Goal: Entertainment & Leisure: Consume media (video, audio)

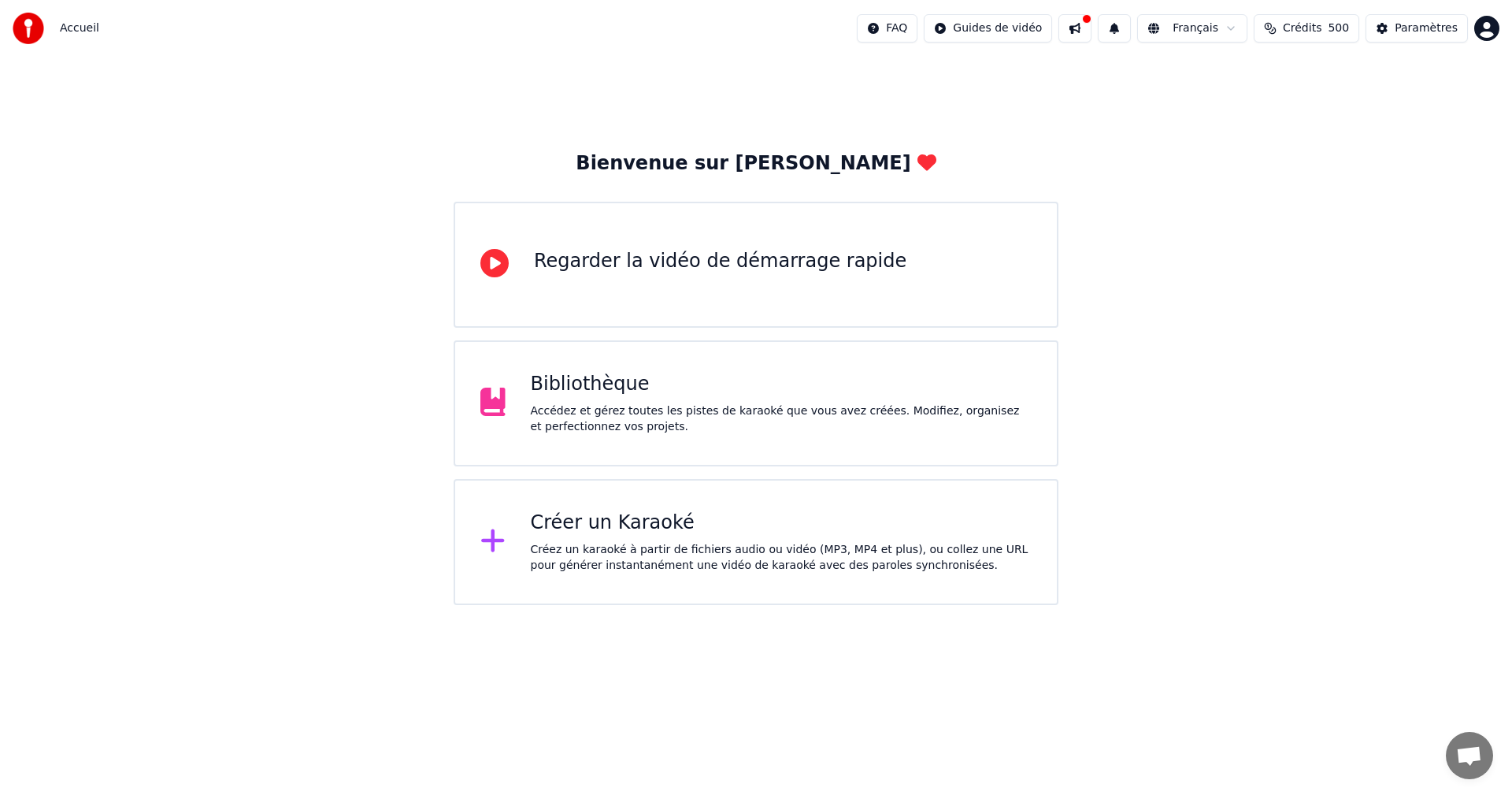
click at [908, 398] on div "Bibliothèque Accédez et gérez toutes les pistes de karaoké que vous avez créées…" at bounding box center [782, 403] width 501 height 63
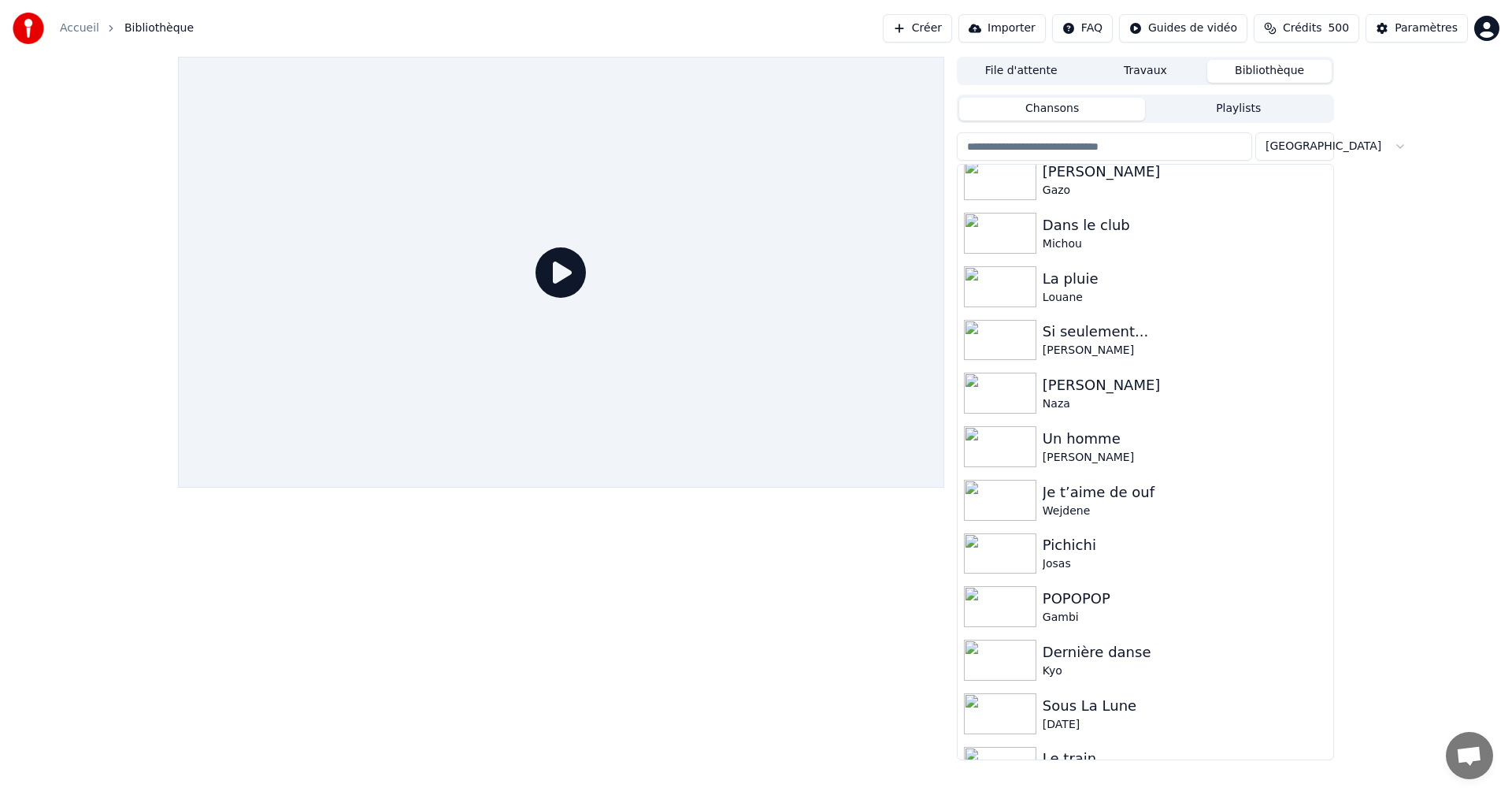
scroll to position [430, 0]
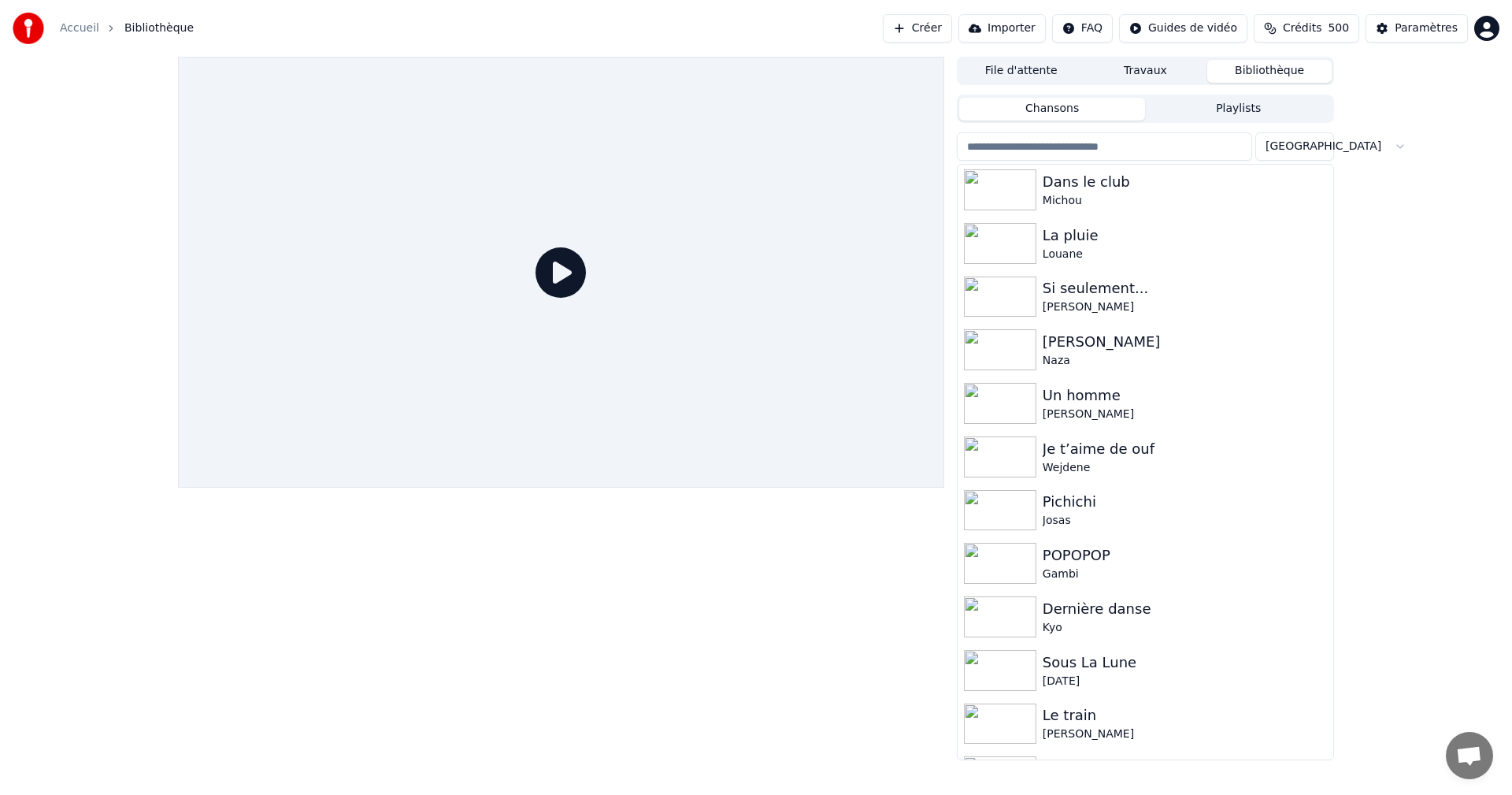
click at [1012, 297] on img at bounding box center [1000, 296] width 72 height 41
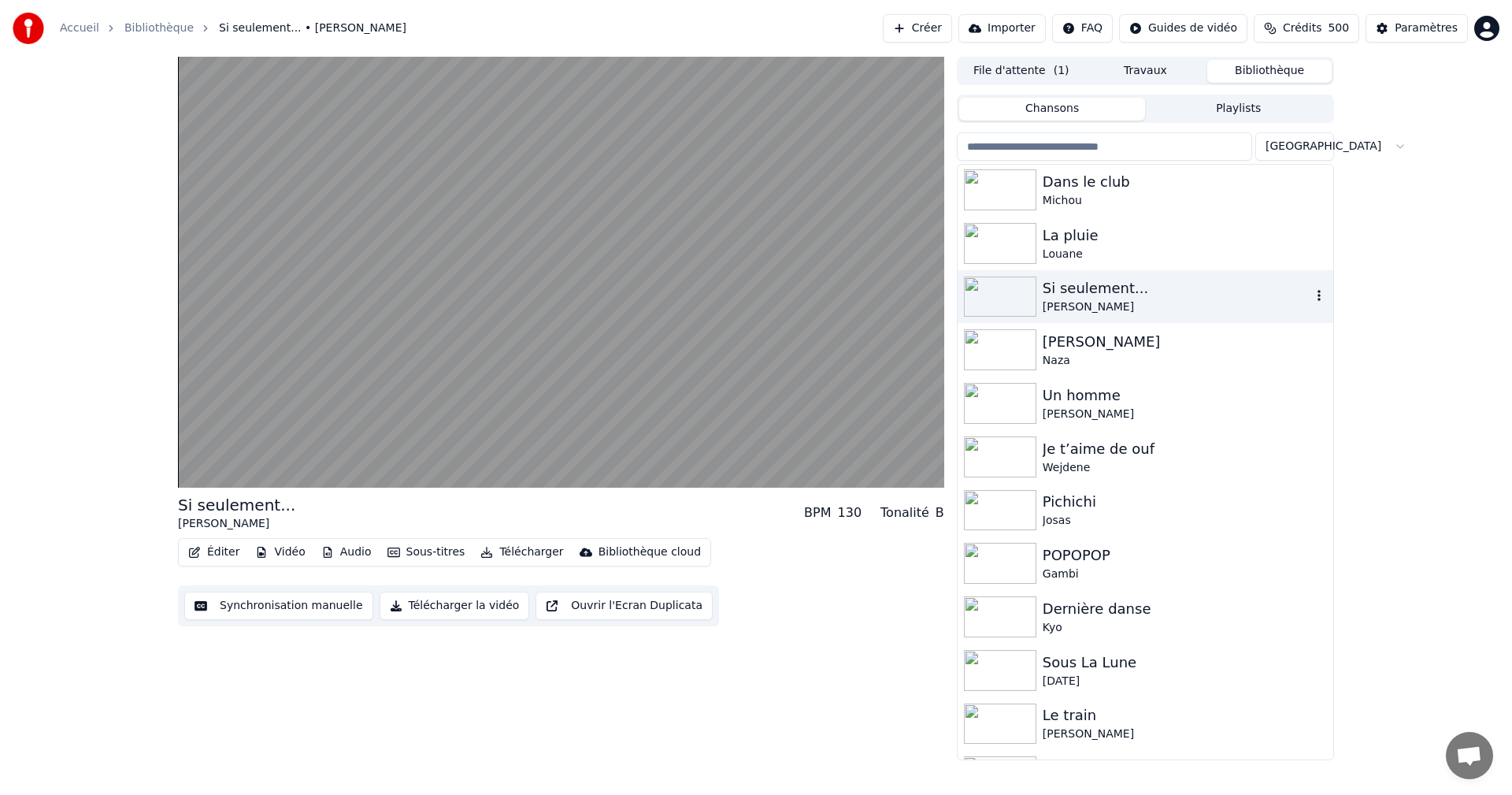
click at [520, 314] on video at bounding box center [561, 272] width 766 height 431
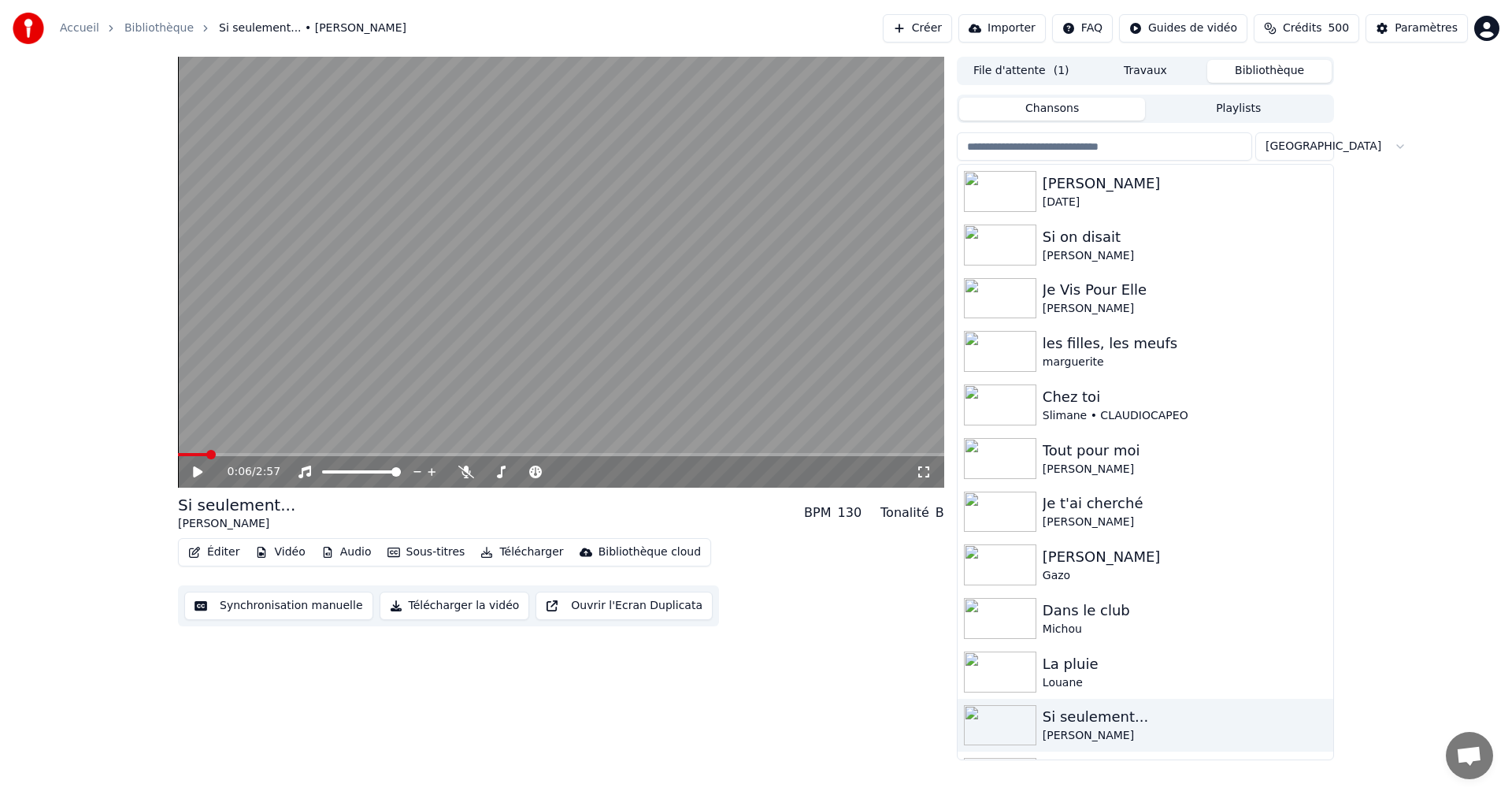
click at [1165, 140] on input "search" at bounding box center [1105, 147] width 295 height 29
click at [1245, 103] on button "Playlists" at bounding box center [1239, 109] width 186 height 23
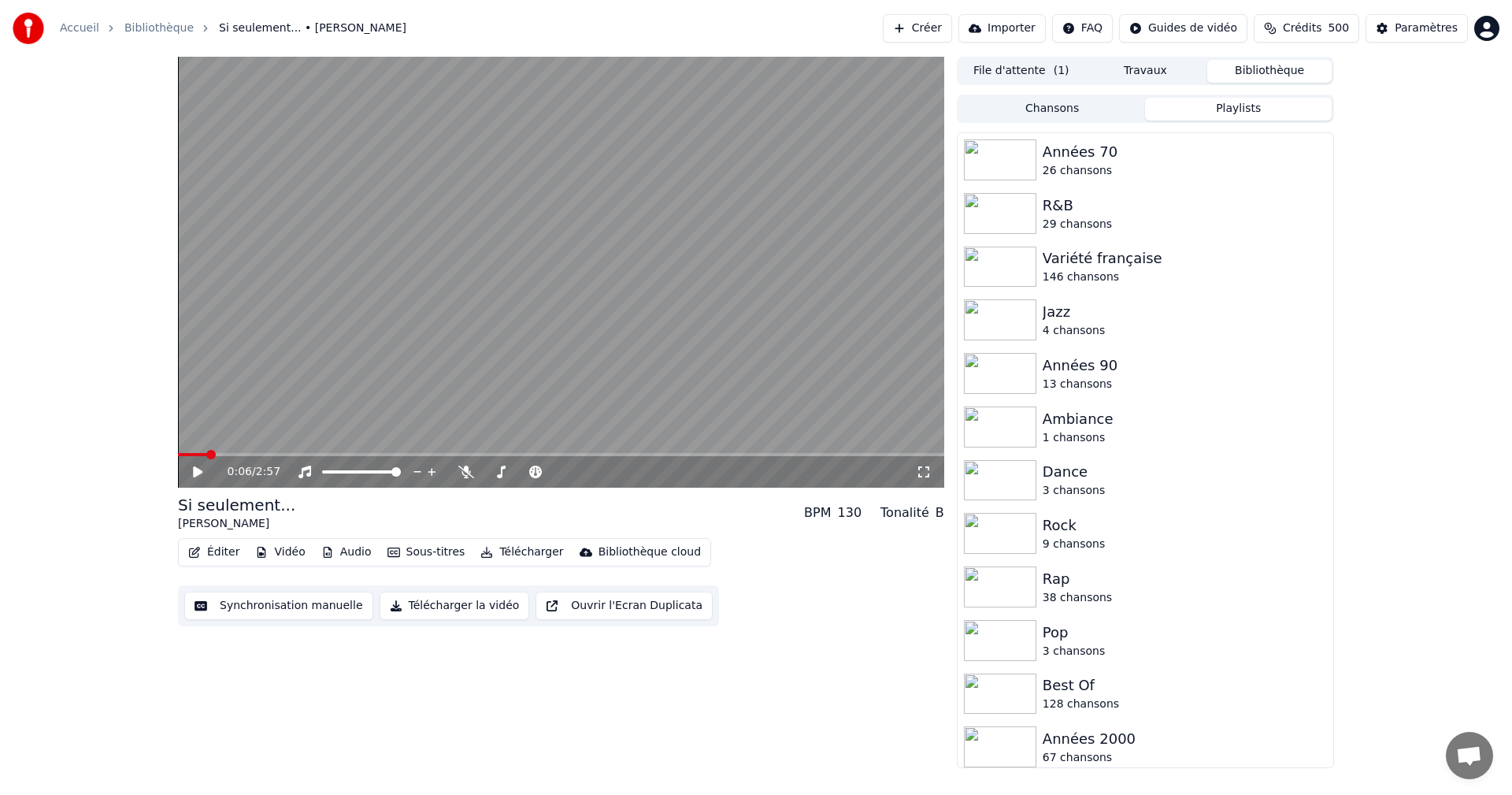
click at [1073, 109] on button "Chansons" at bounding box center [1052, 109] width 186 height 23
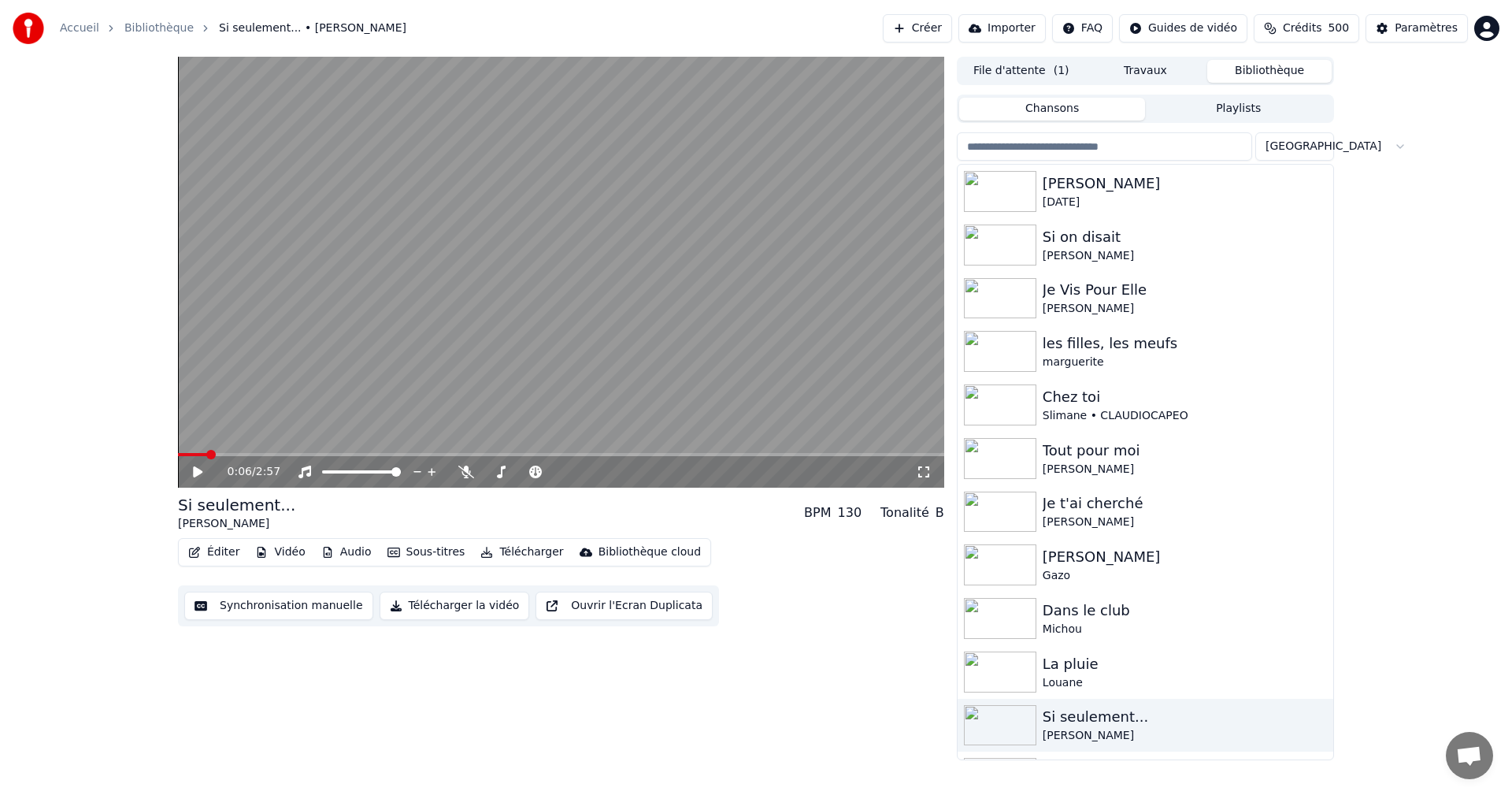
click at [1277, 112] on button "Playlists" at bounding box center [1239, 109] width 186 height 23
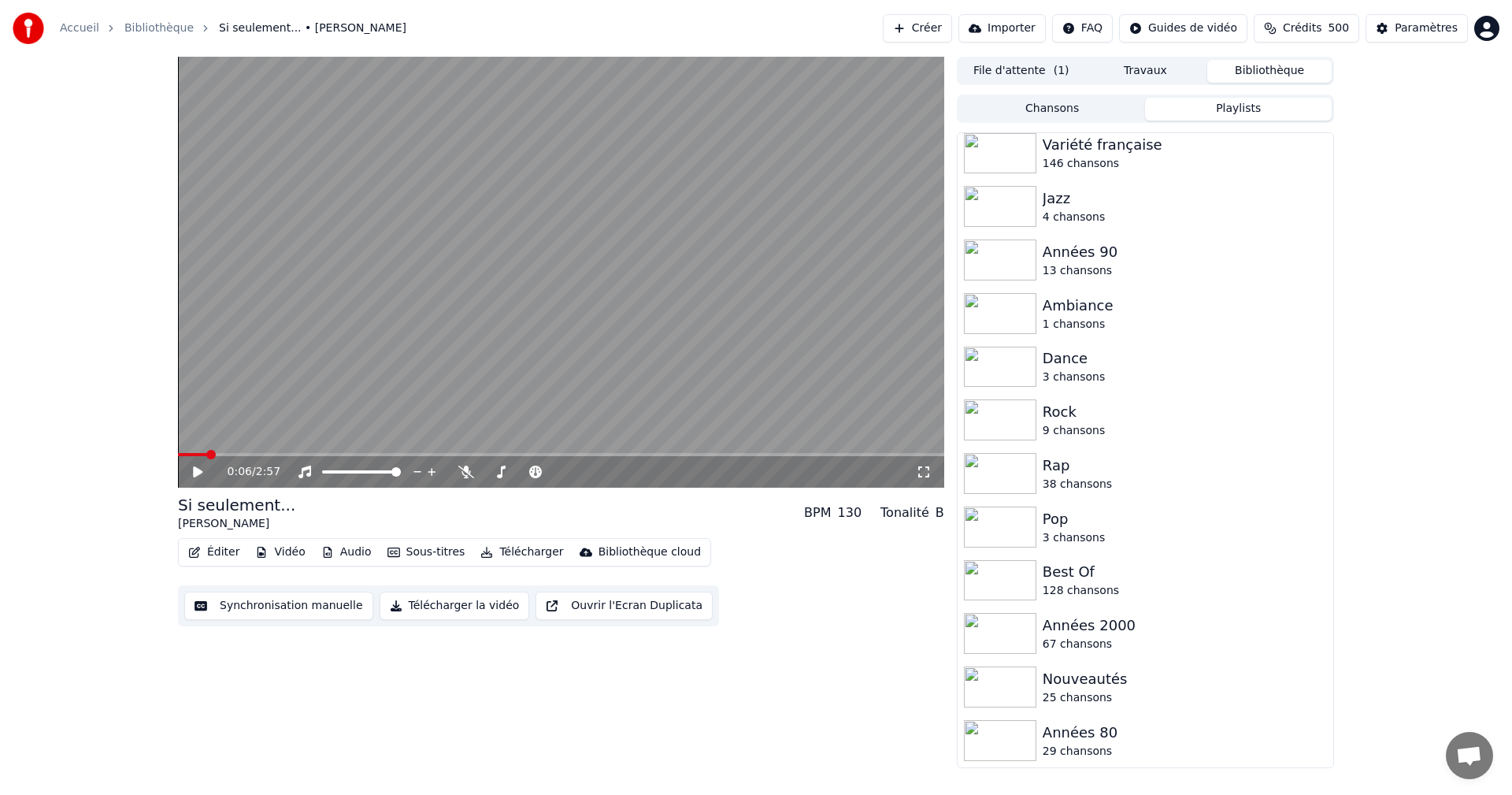
scroll to position [96, 0]
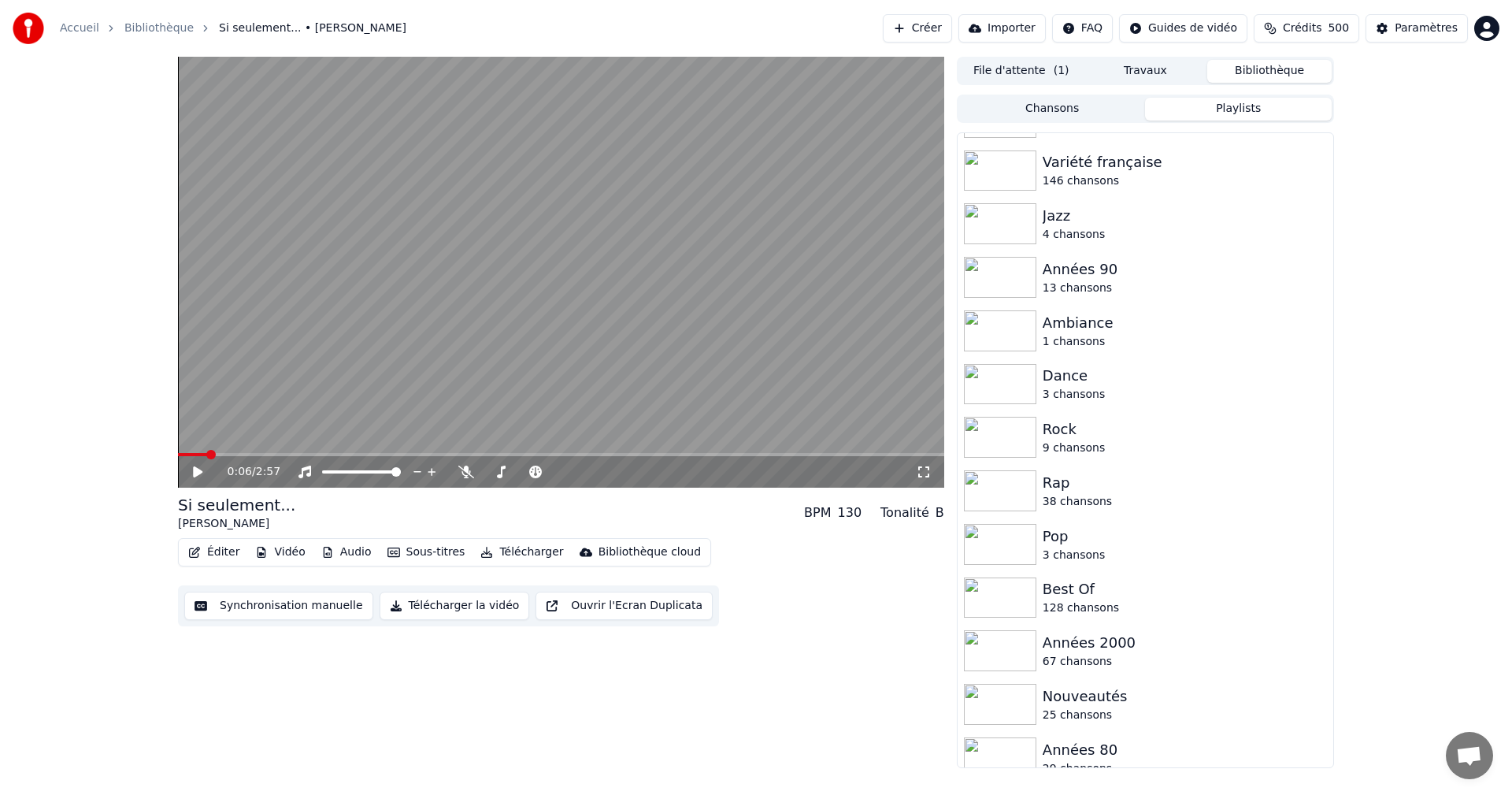
click at [1073, 106] on button "Chansons" at bounding box center [1052, 109] width 186 height 23
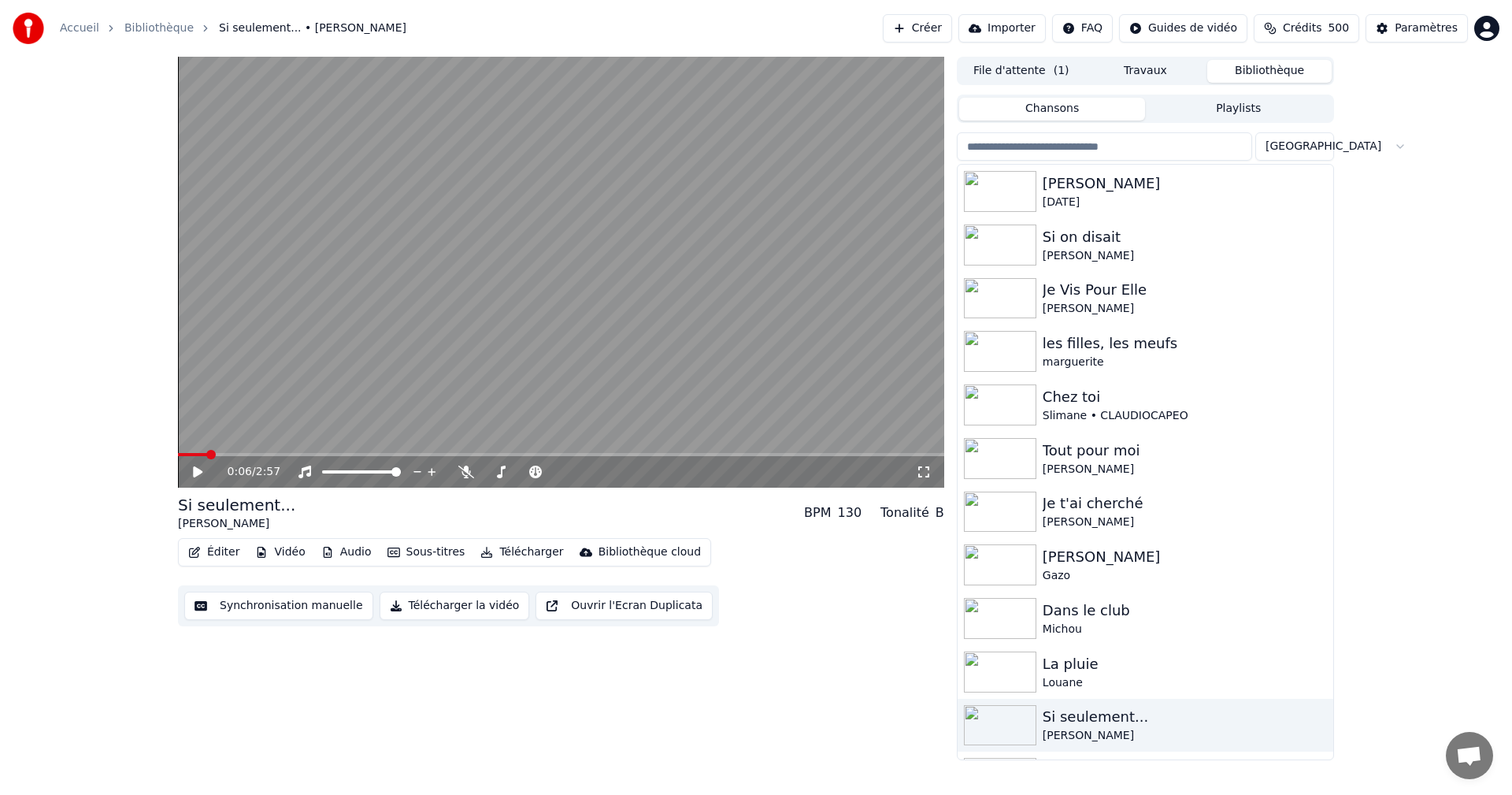
click at [1253, 109] on button "Playlists" at bounding box center [1239, 109] width 186 height 23
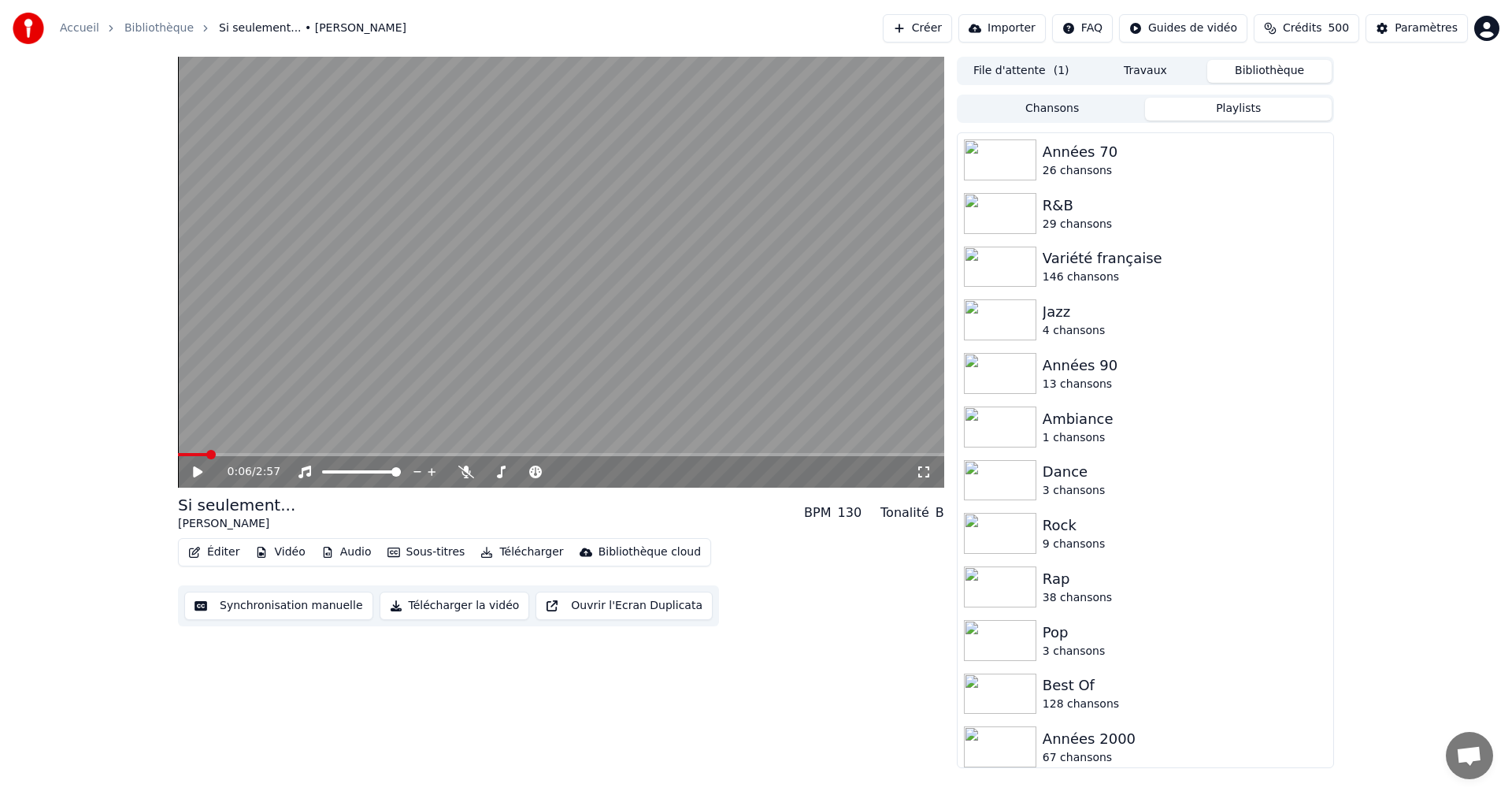
click at [827, 279] on video at bounding box center [561, 272] width 766 height 431
click at [201, 473] on icon at bounding box center [198, 472] width 10 height 11
click at [1119, 697] on div "128 chansons" at bounding box center [1184, 705] width 284 height 16
click div "[PERSON_NAME] gagnant"
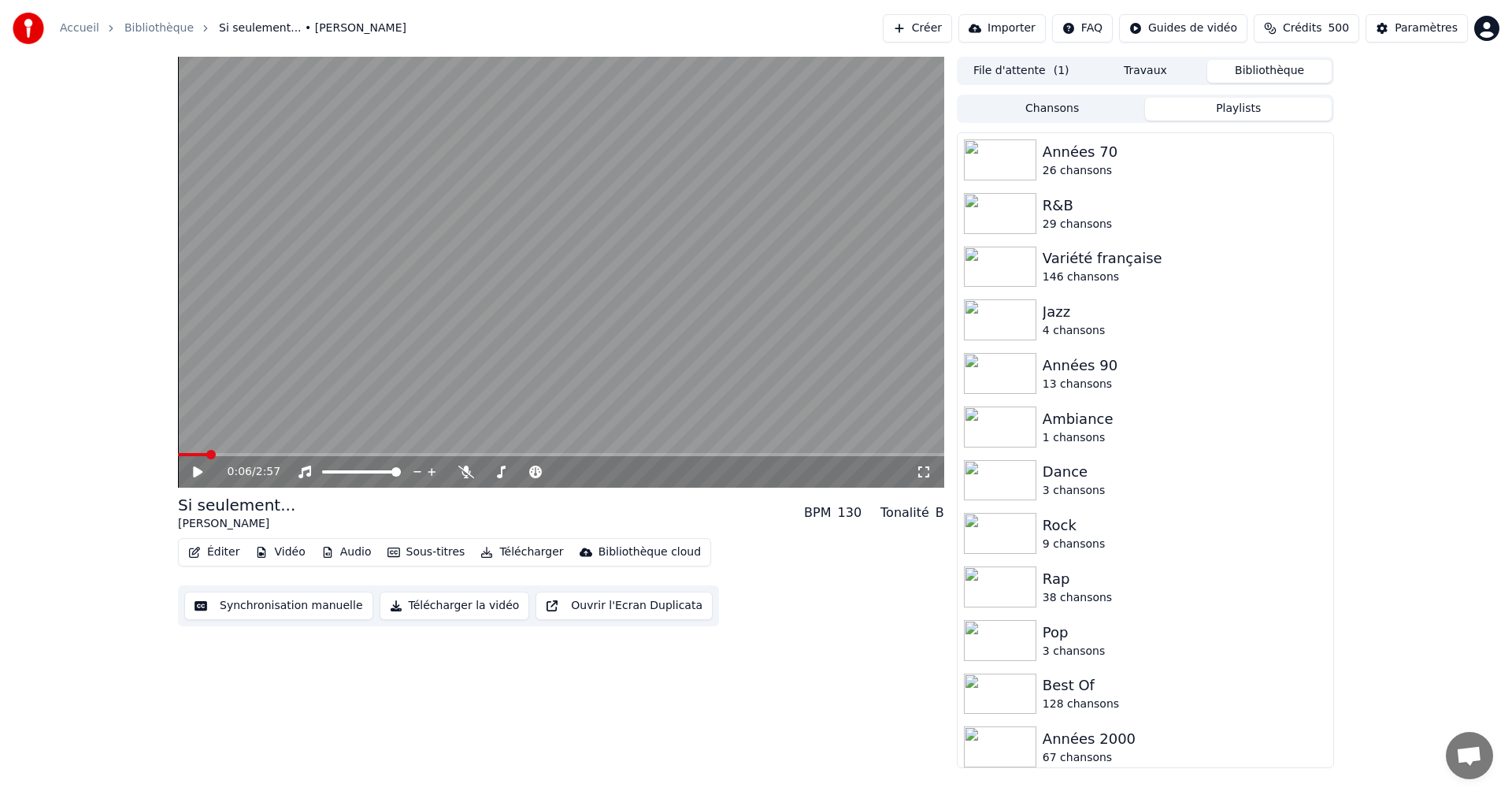
click at [649, 297] on video at bounding box center [561, 272] width 766 height 431
click at [194, 474] on icon at bounding box center [198, 472] width 10 height 11
click icon
click at [930, 472] on icon at bounding box center [923, 472] width 16 height 13
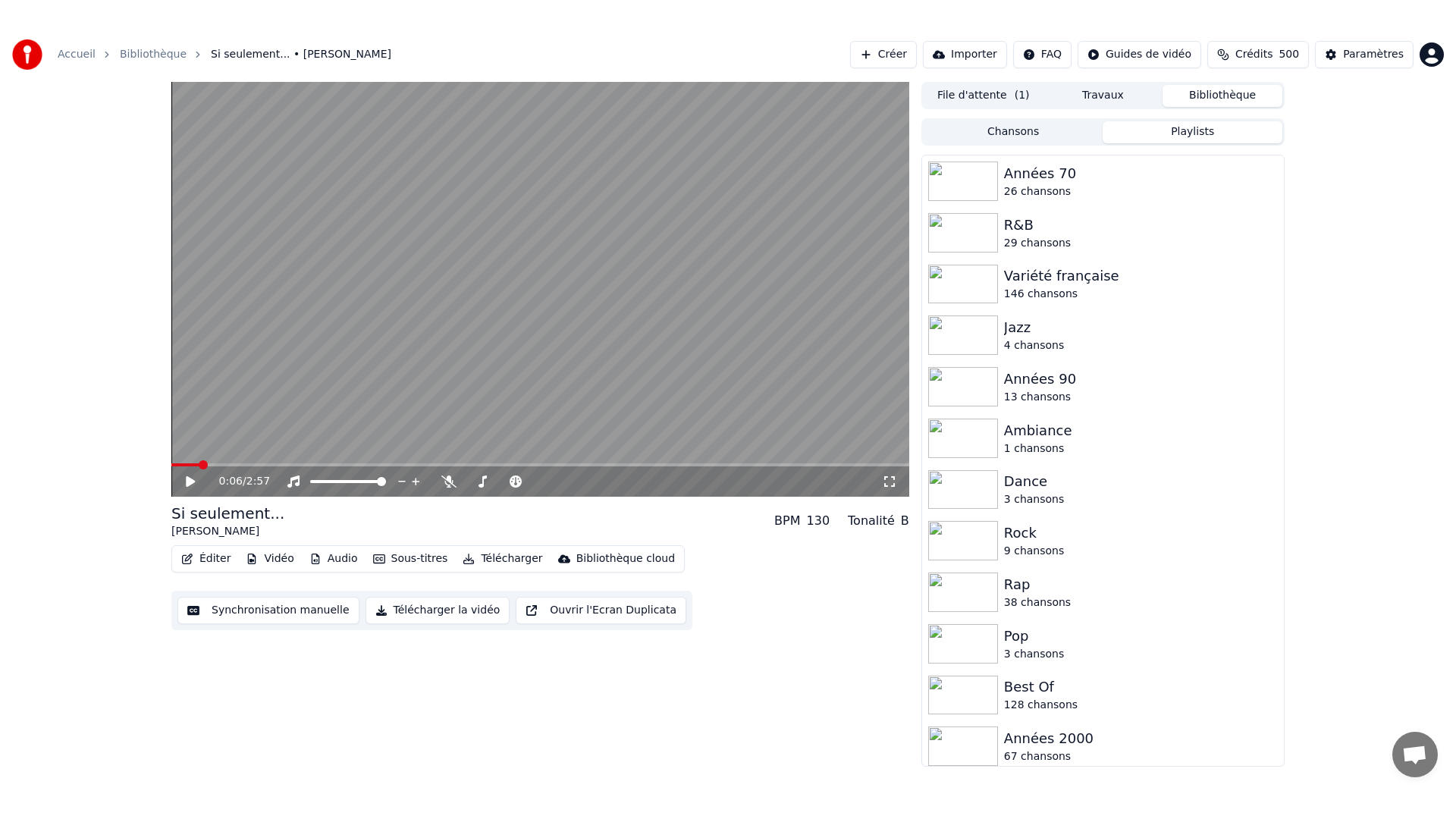
click div "0:03 / 2:42"
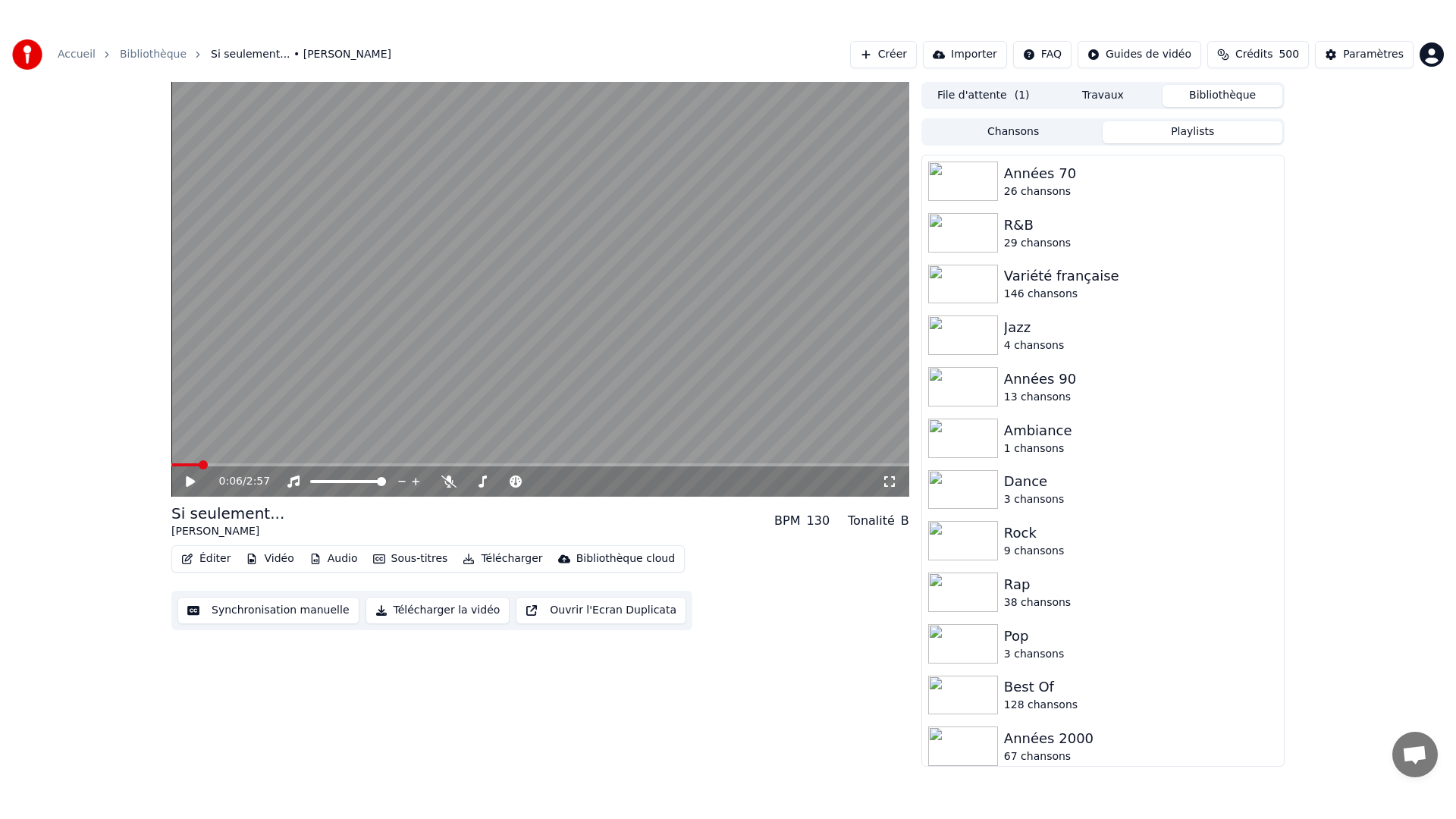
click div "0:03 / 2:42"
click at [494, 470] on video at bounding box center [540, 262] width 738 height 415
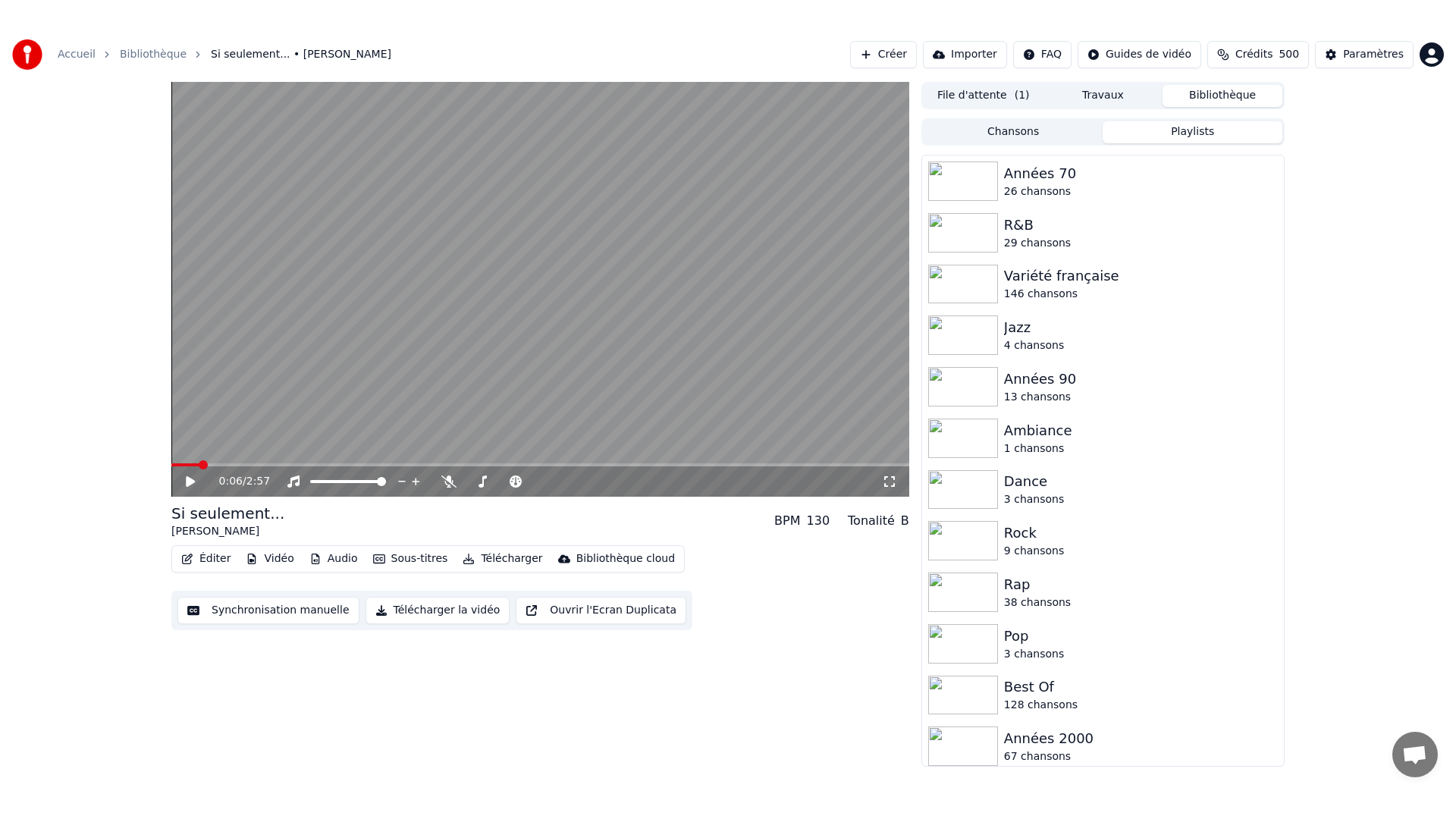
click at [909, 410] on video at bounding box center [540, 262] width 738 height 415
click at [529, 470] on video at bounding box center [540, 262] width 738 height 415
click at [909, 446] on video at bounding box center [540, 262] width 738 height 415
click icon
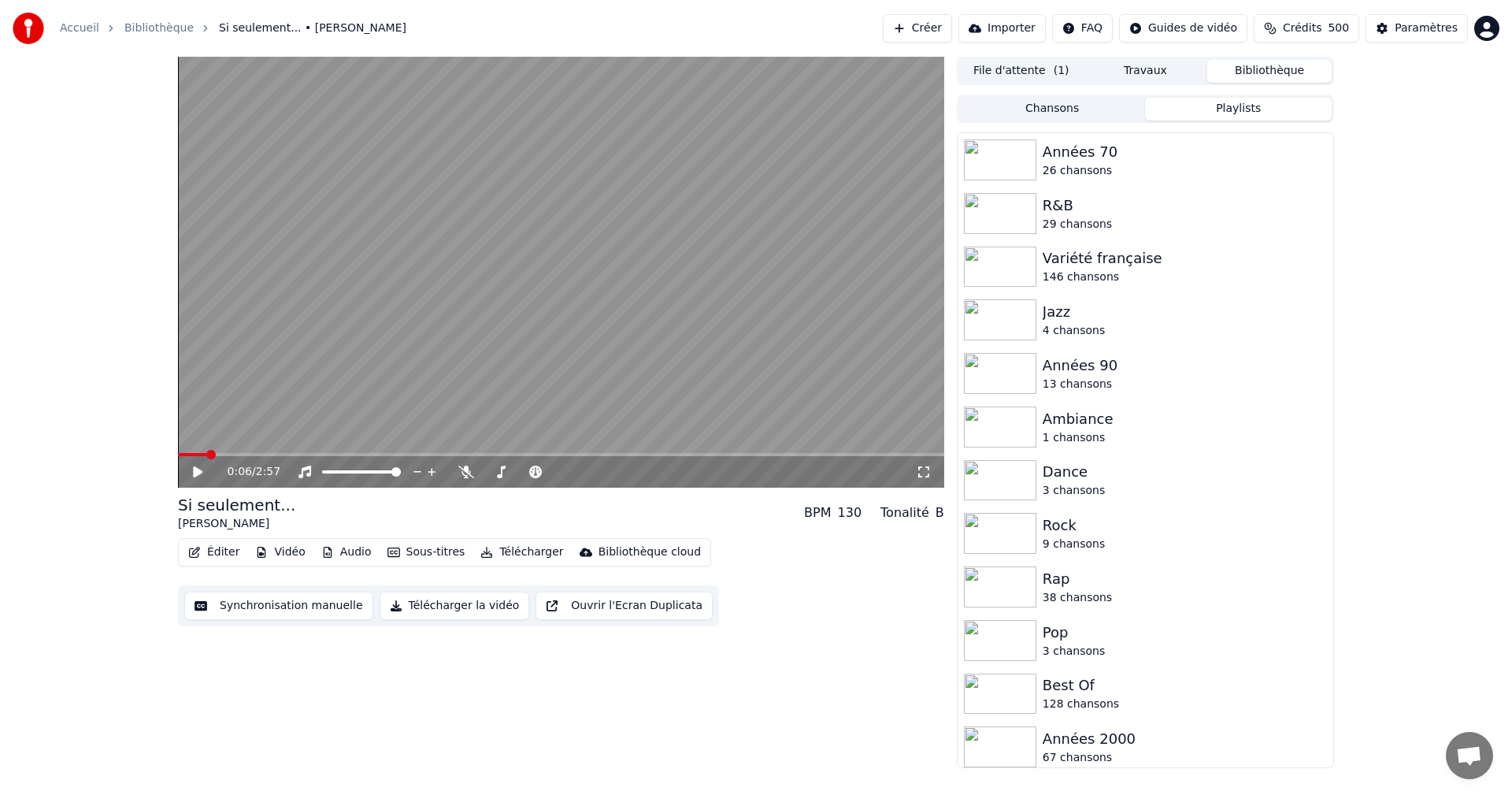
click at [341, 313] on video at bounding box center [561, 272] width 766 height 431
click at [921, 478] on icon at bounding box center [923, 472] width 11 height 11
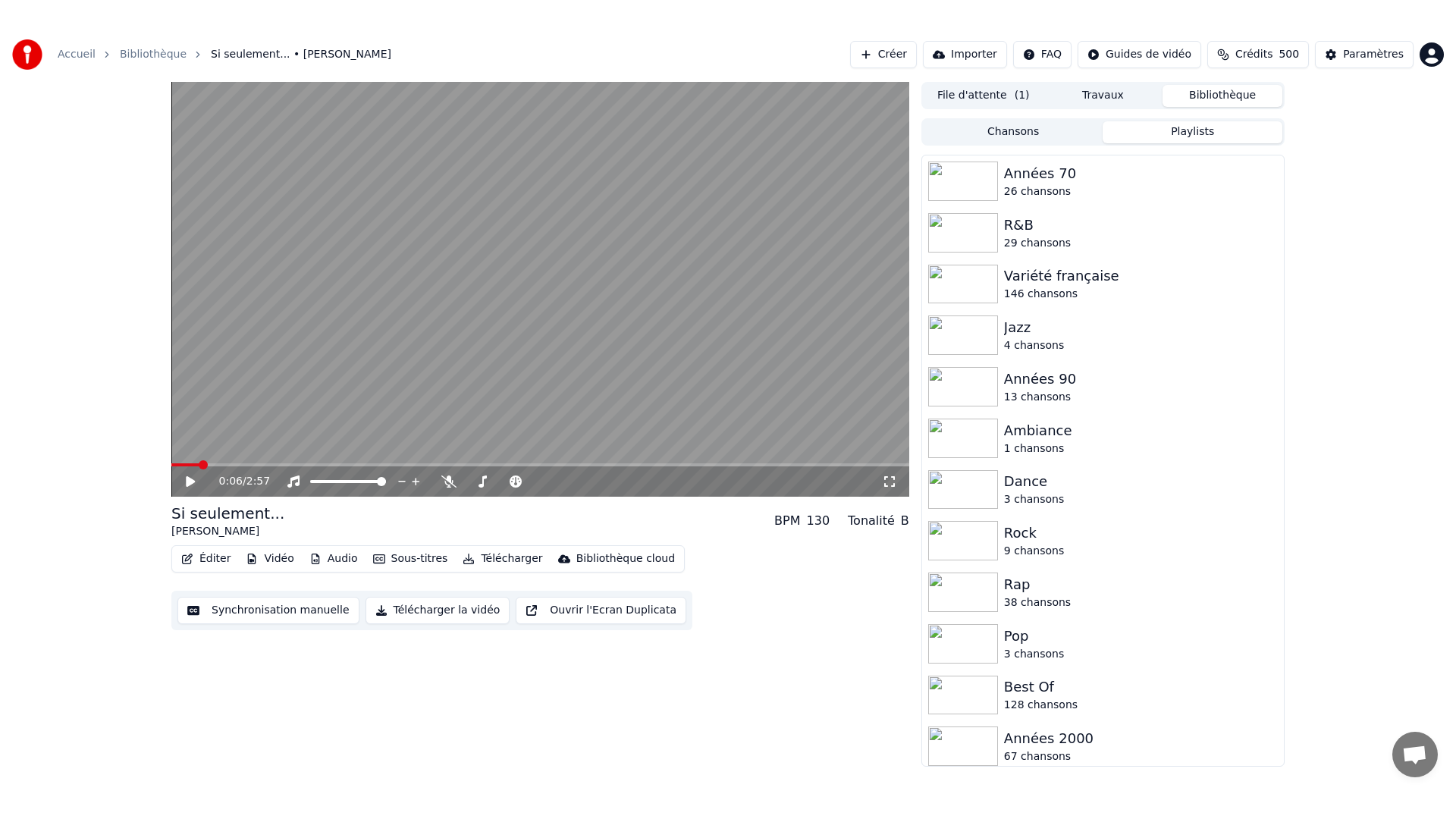
click at [468, 470] on video at bounding box center [540, 262] width 738 height 415
click at [414, 470] on video at bounding box center [540, 262] width 738 height 415
click at [395, 470] on video at bounding box center [540, 262] width 738 height 415
click at [890, 410] on video at bounding box center [540, 262] width 738 height 415
click div "0:37 / 2:42"
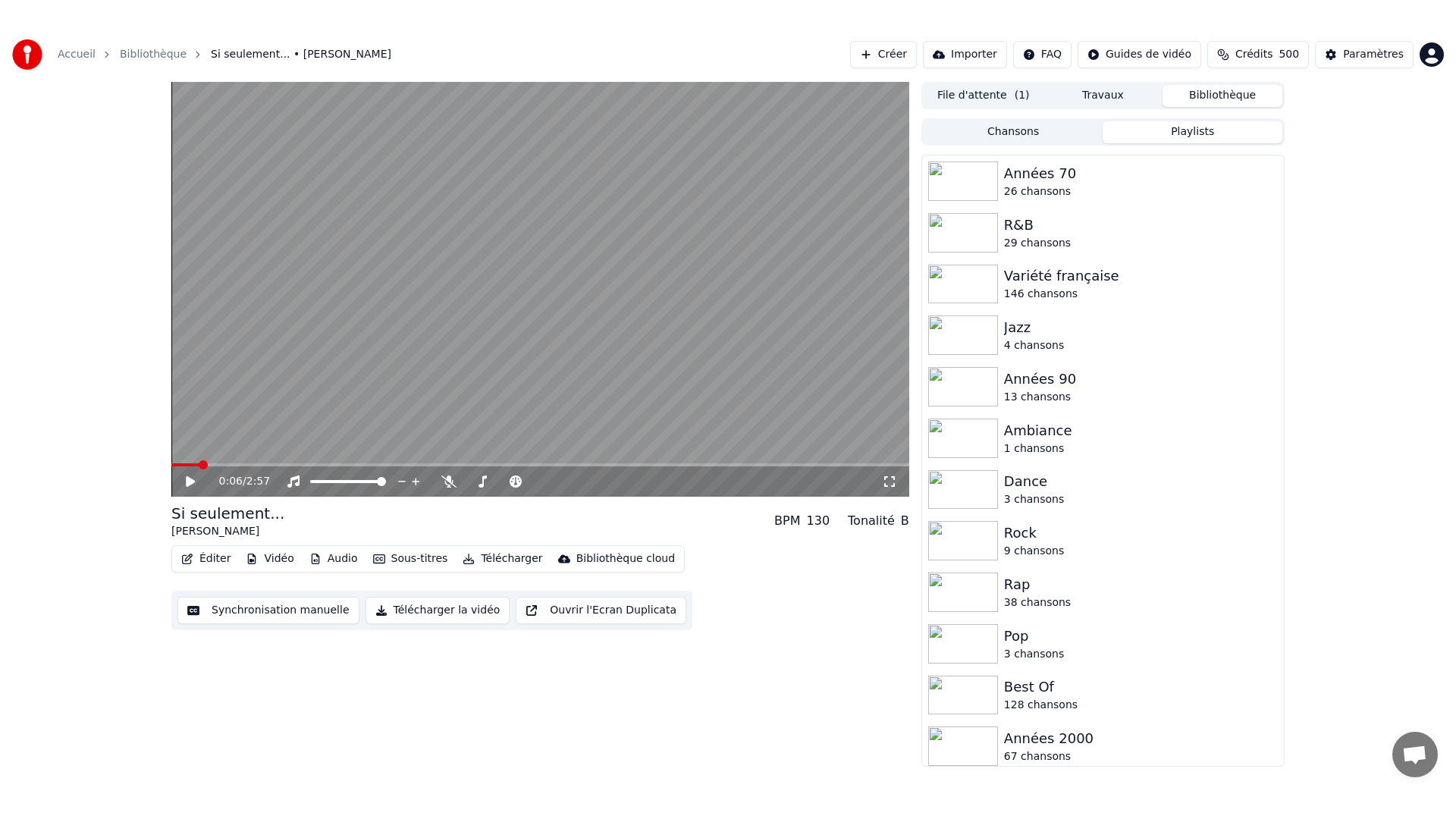
click icon
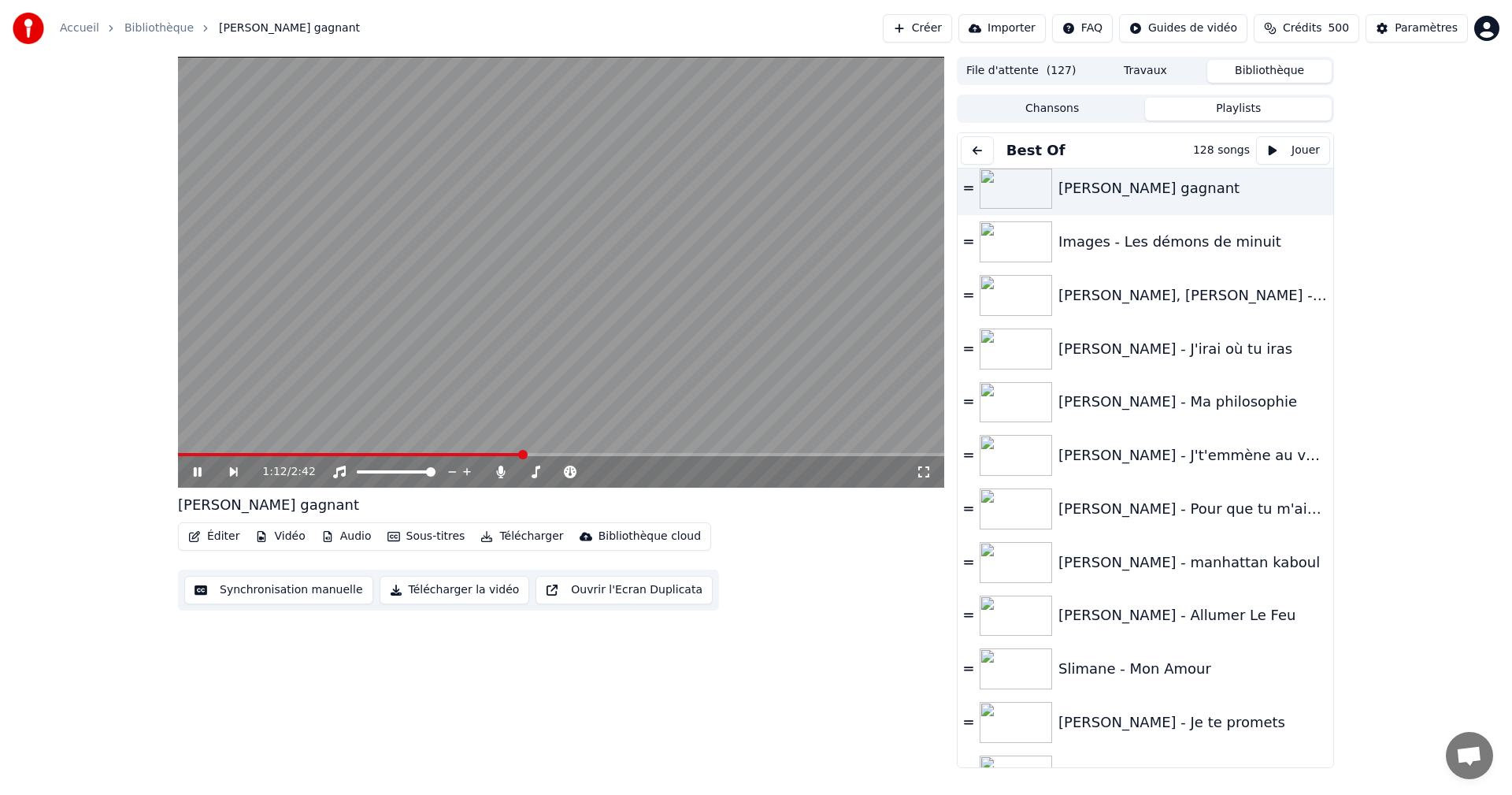
click at [723, 201] on video at bounding box center [561, 272] width 766 height 431
click at [1073, 104] on button "Chansons" at bounding box center [1052, 109] width 186 height 23
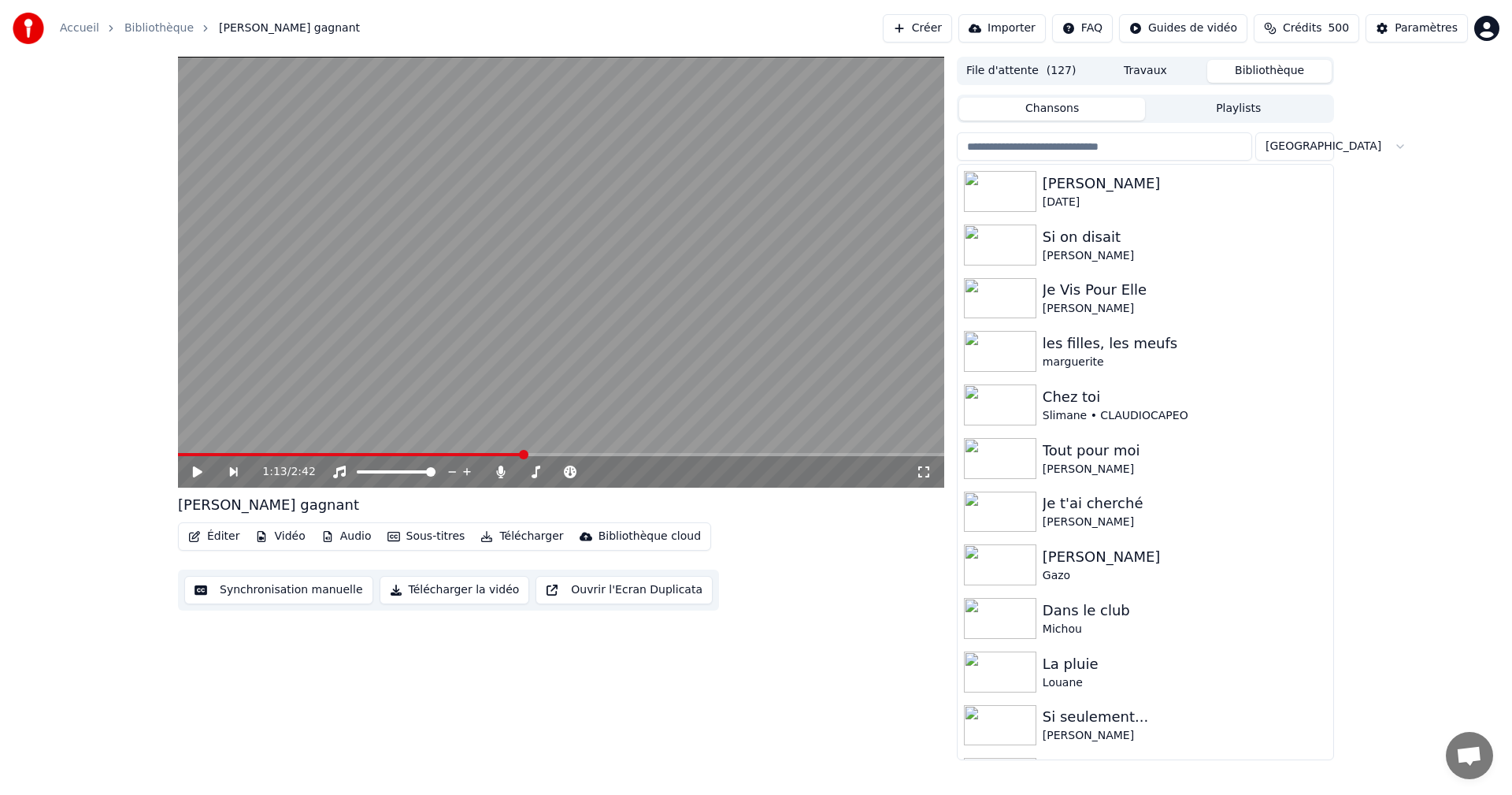
click at [916, 467] on icon at bounding box center [923, 472] width 16 height 13
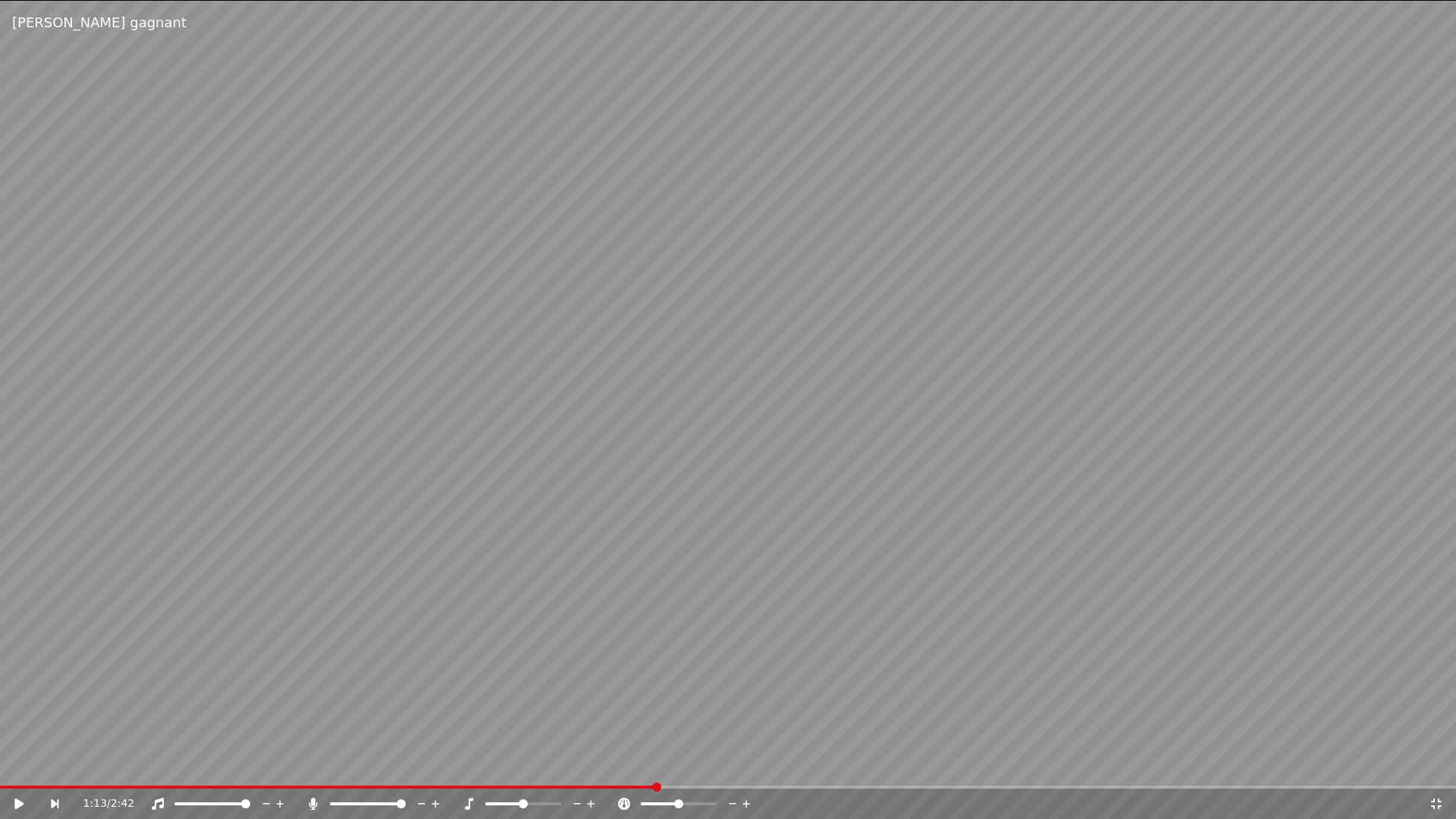
click at [1436, 765] on div "1:13 / 2:42" at bounding box center [728, 805] width 1456 height 31
click at [758, 284] on video at bounding box center [728, 410] width 1456 height 819
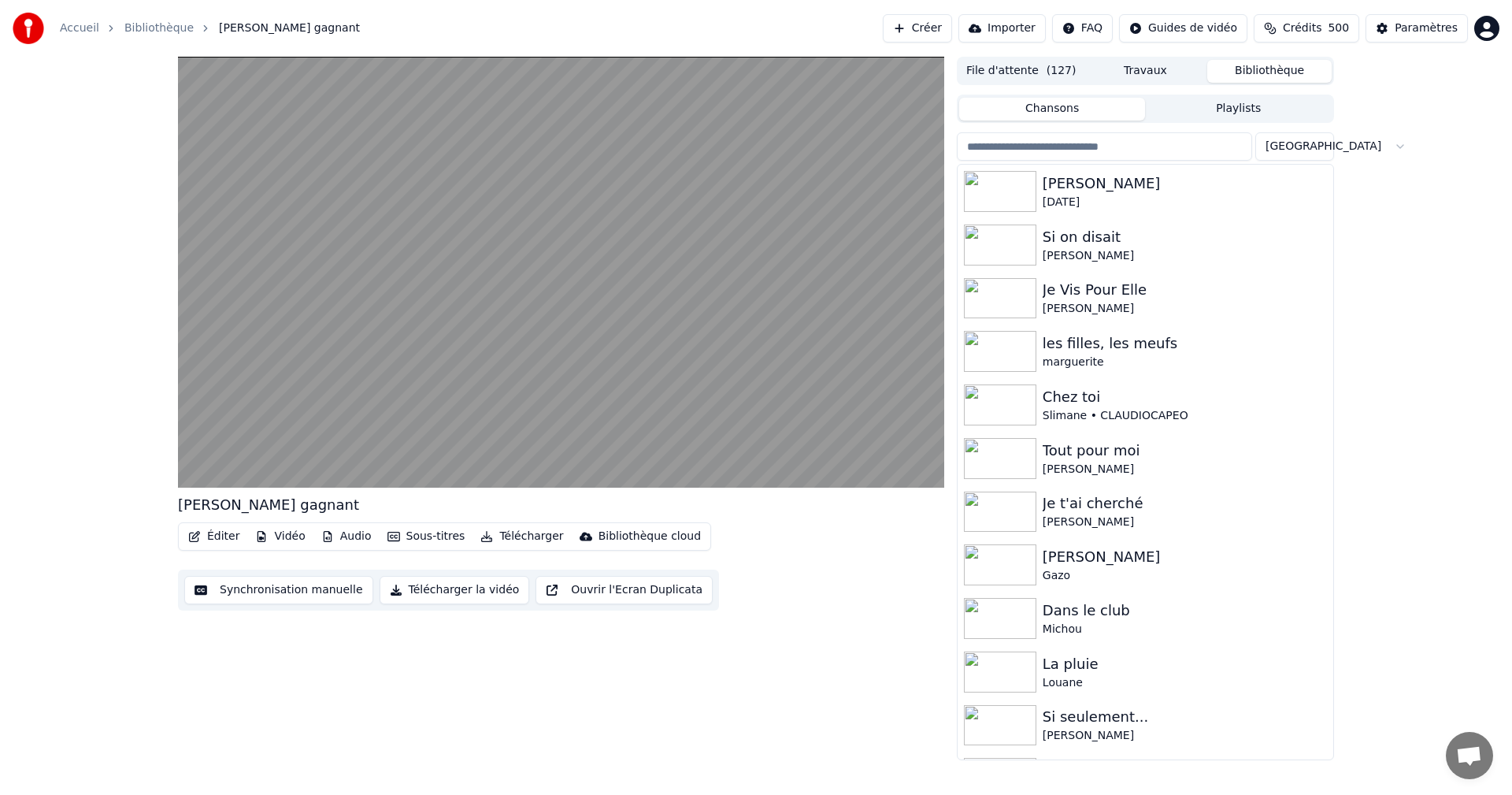
click at [666, 223] on video at bounding box center [561, 272] width 766 height 431
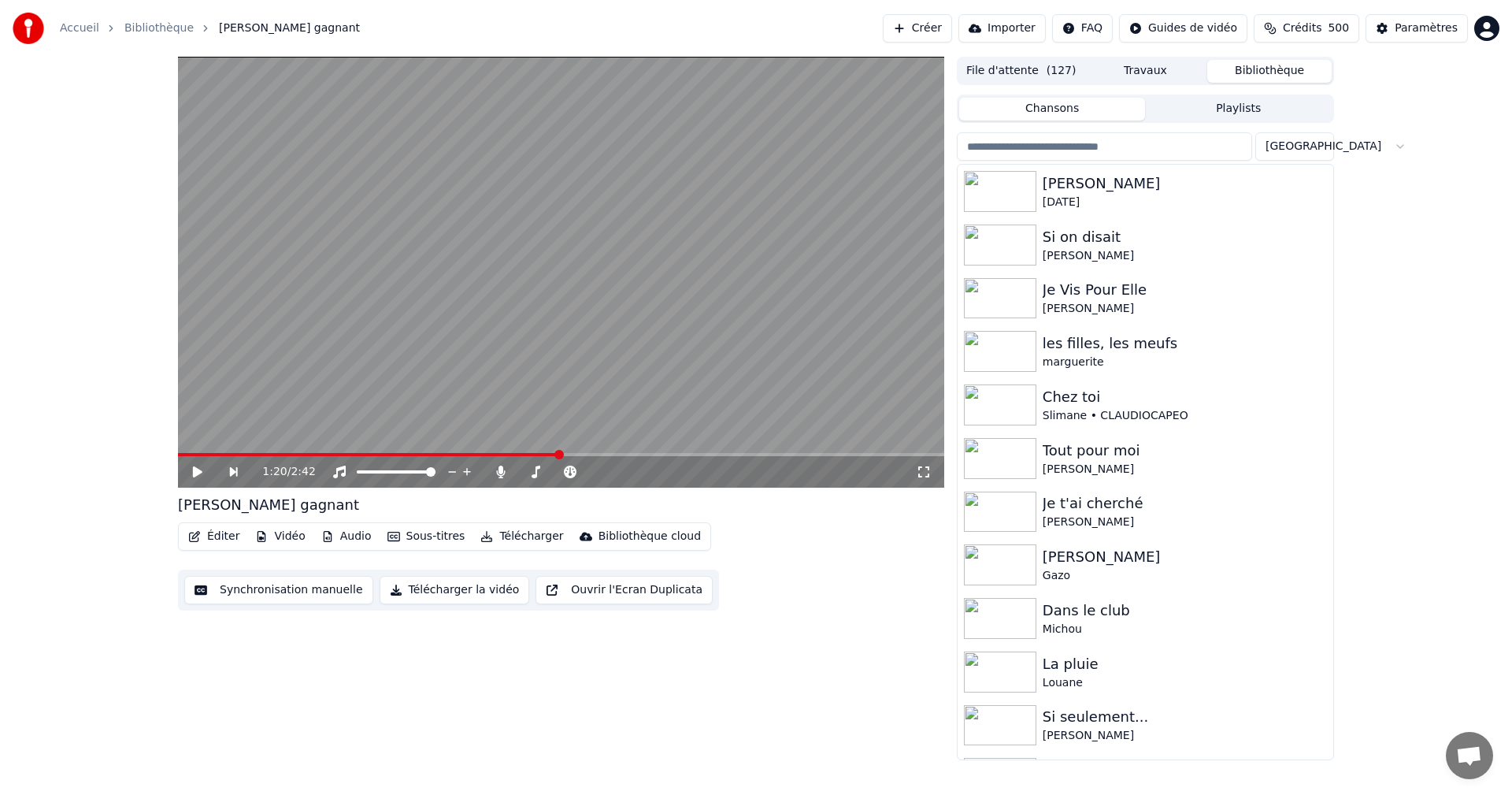
click at [1149, 146] on input "search" at bounding box center [1105, 147] width 295 height 29
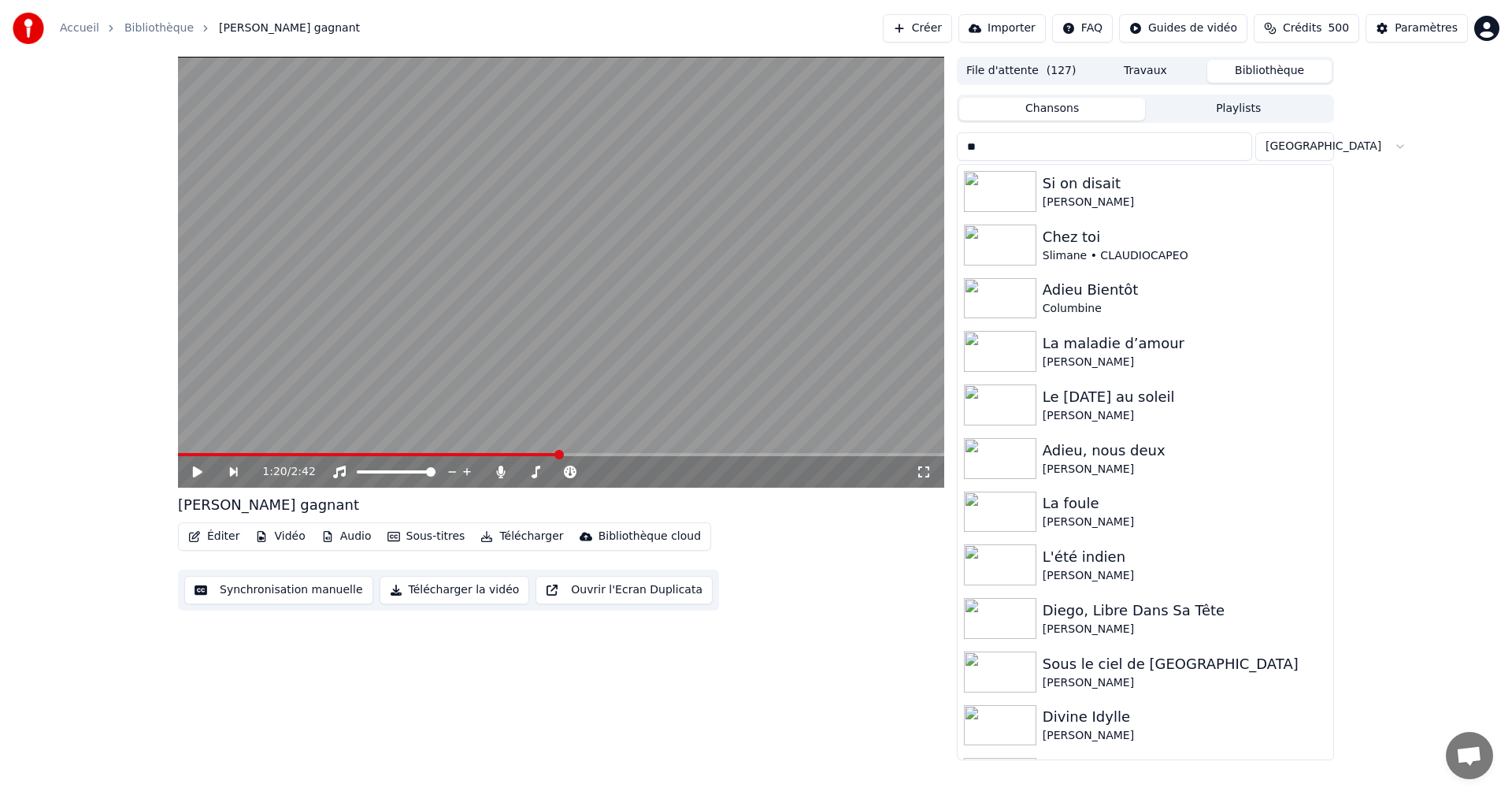
type input "*"
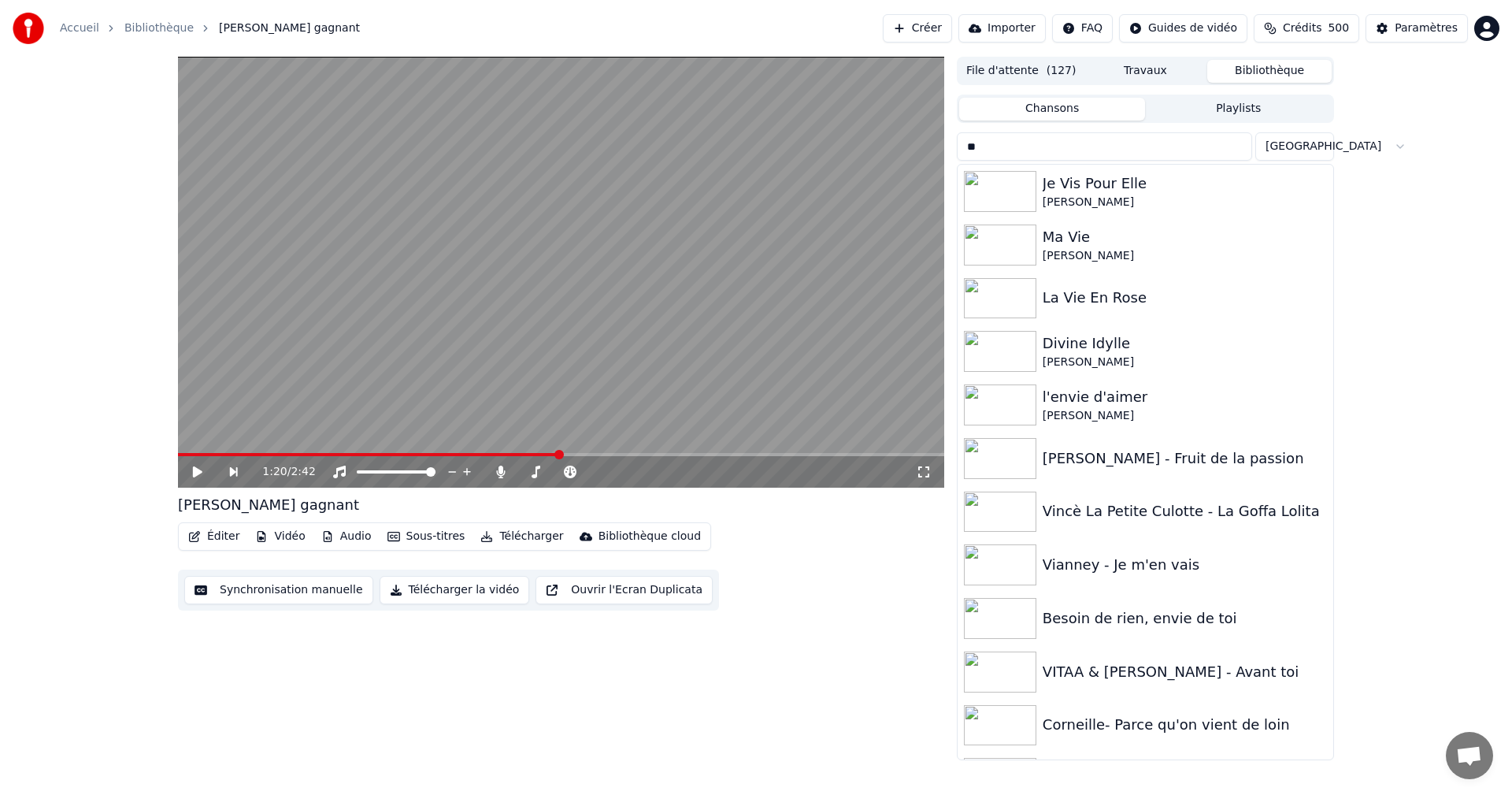
type input "*"
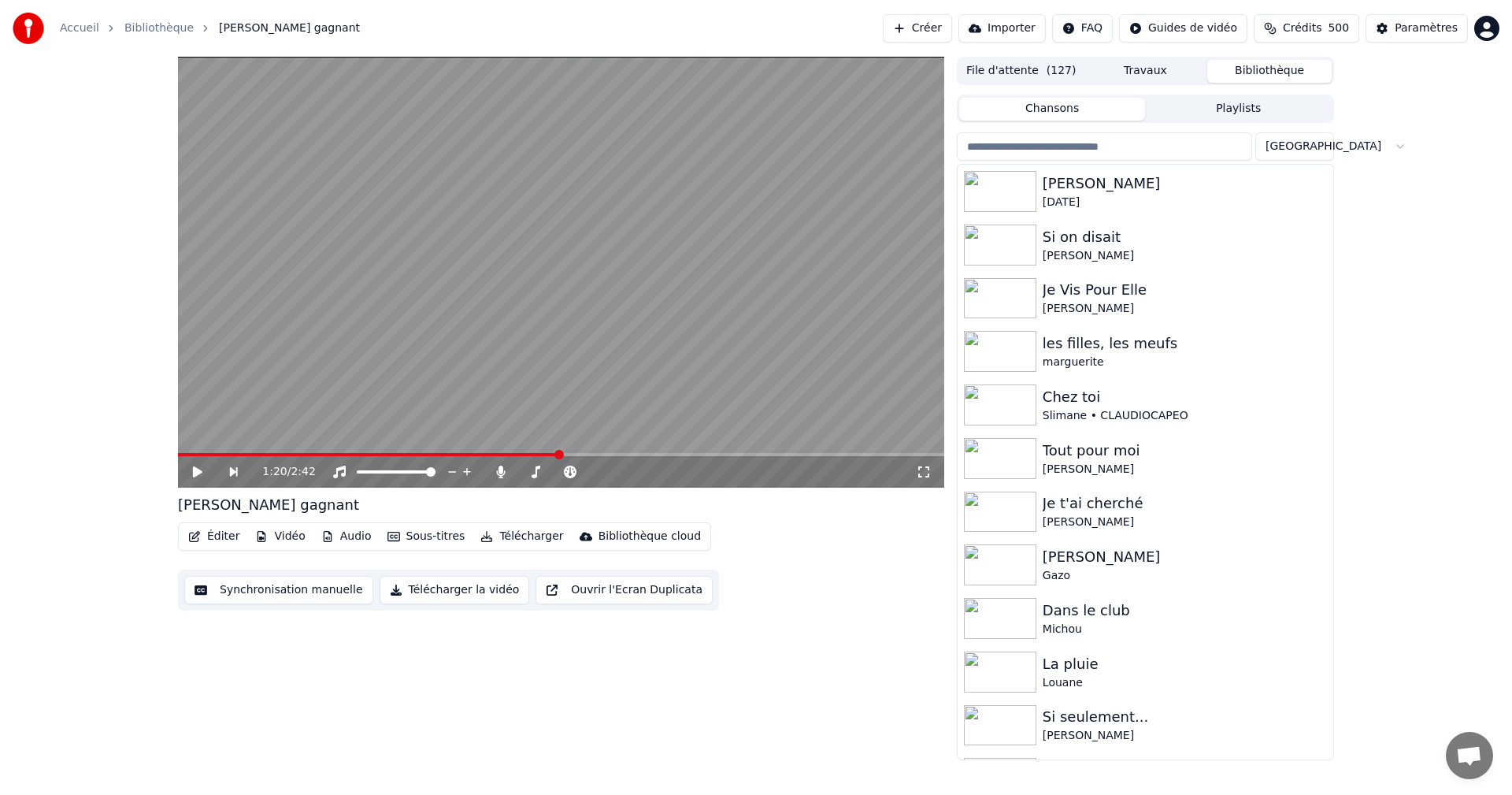
click at [1026, 78] on button "File d'attente ( 127 )" at bounding box center [1022, 70] width 125 height 23
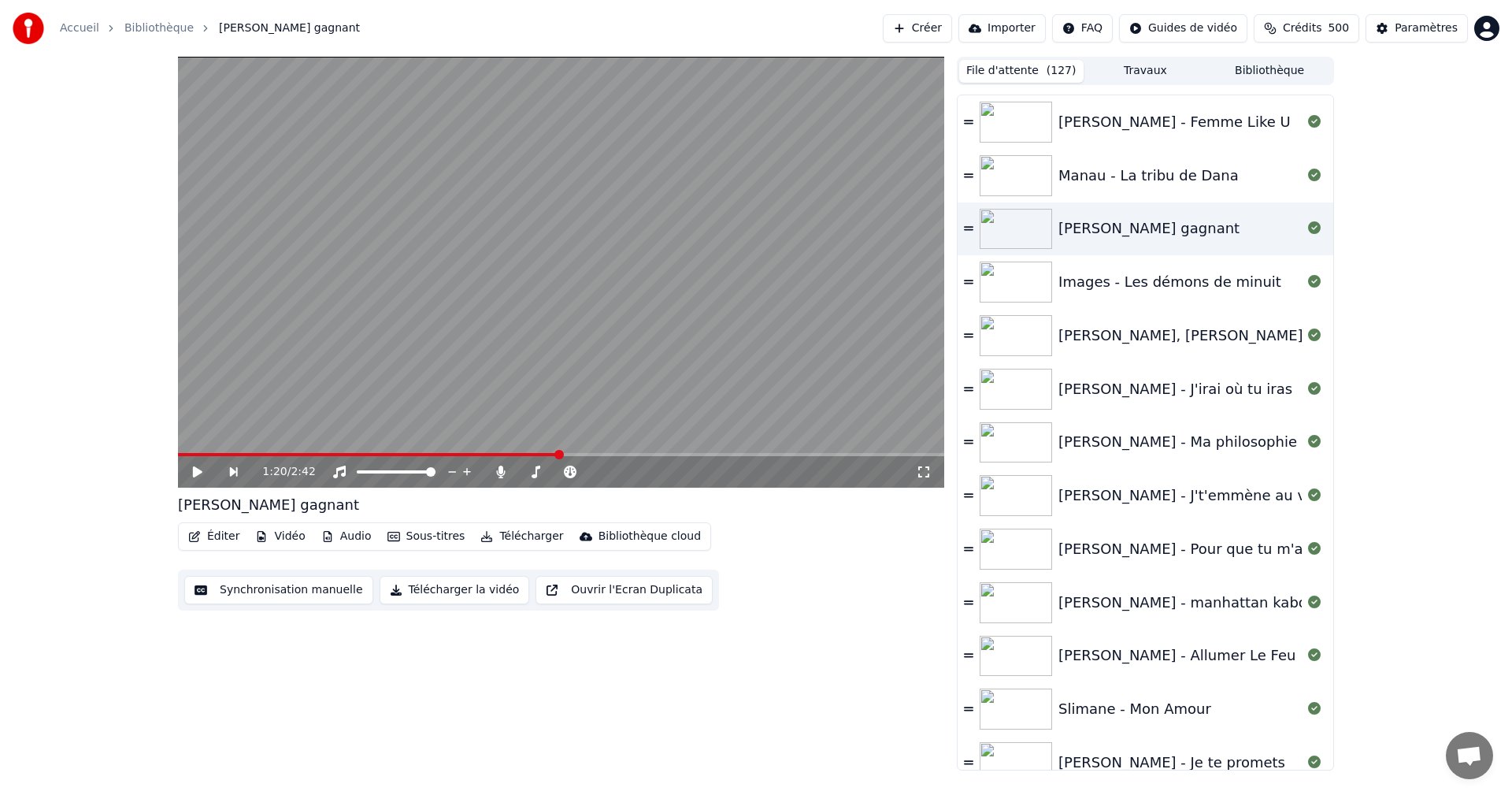
click at [1020, 75] on button "File d'attente ( 127 )" at bounding box center [1022, 70] width 125 height 23
click at [1009, 65] on button "File d'attente ( 127 )" at bounding box center [1022, 70] width 125 height 23
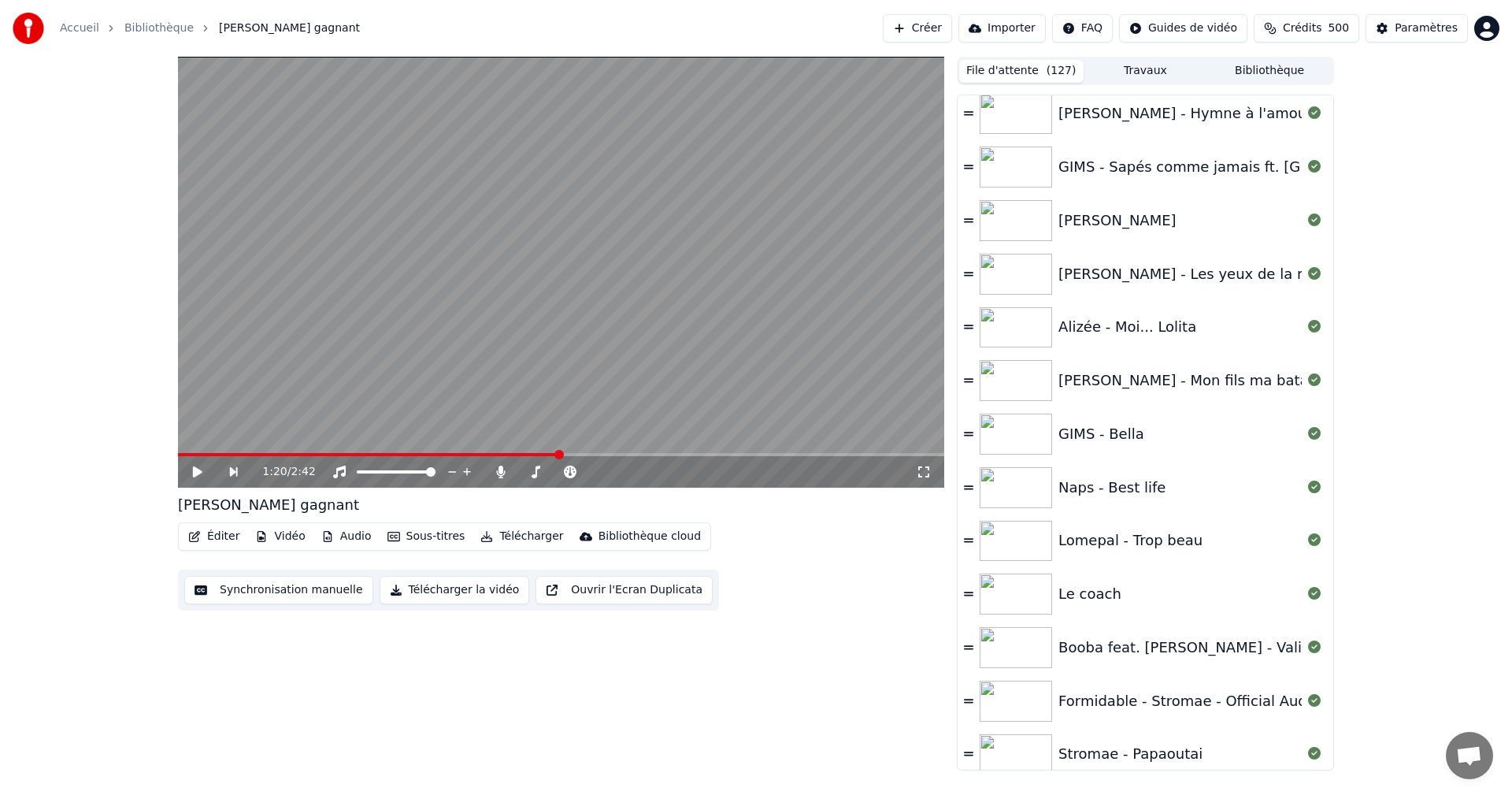
scroll to position [2502, 0]
